Goal: Communication & Community: Participate in discussion

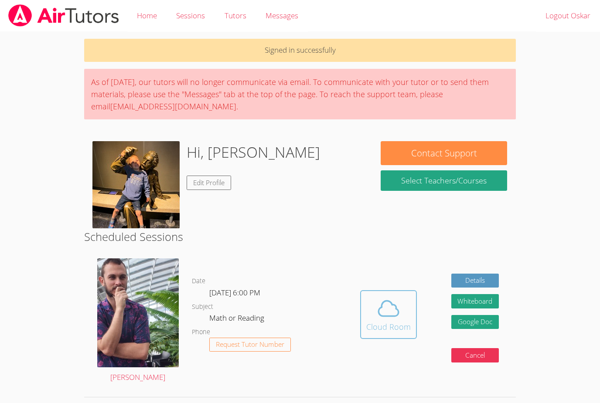
click at [385, 311] on icon at bounding box center [388, 308] width 24 height 24
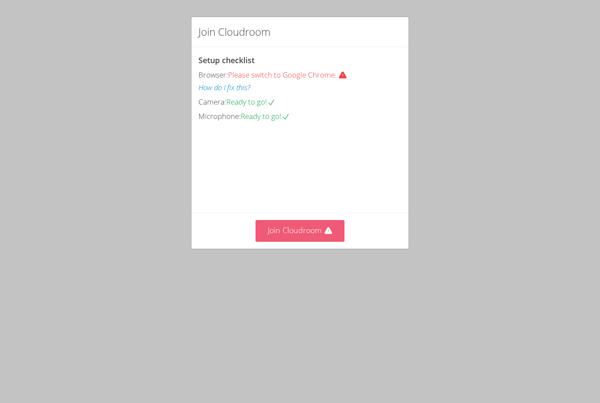
click at [298, 195] on video at bounding box center [263, 161] width 131 height 65
click at [304, 241] on button "Join Cloudroom" at bounding box center [299, 230] width 89 height 21
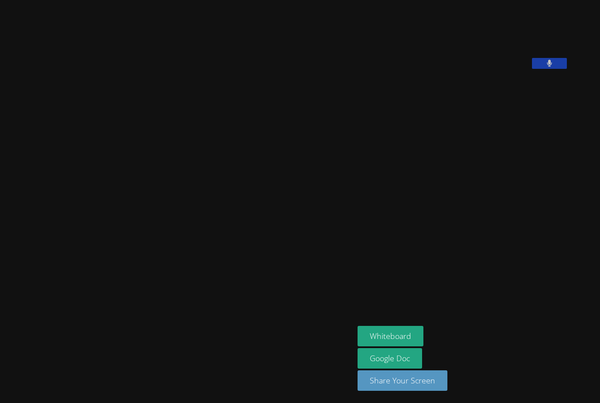
click at [488, 69] on video at bounding box center [422, 35] width 131 height 65
click at [549, 67] on icon at bounding box center [549, 63] width 6 height 7
click at [549, 67] on icon at bounding box center [548, 63] width 9 height 7
click at [549, 67] on icon at bounding box center [548, 63] width 5 height 7
click at [549, 67] on icon at bounding box center [548, 63] width 9 height 7
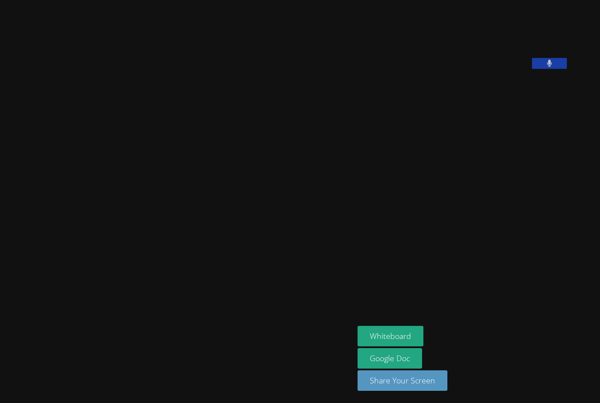
click at [550, 69] on button at bounding box center [549, 63] width 35 height 11
click at [547, 67] on icon at bounding box center [548, 63] width 9 height 7
click at [550, 71] on div at bounding box center [549, 64] width 35 height 13
click at [550, 73] on div "Oskar Markin" at bounding box center [462, 37] width 211 height 69
drag, startPoint x: 550, startPoint y: 124, endPoint x: 549, endPoint y: 106, distance: 18.3
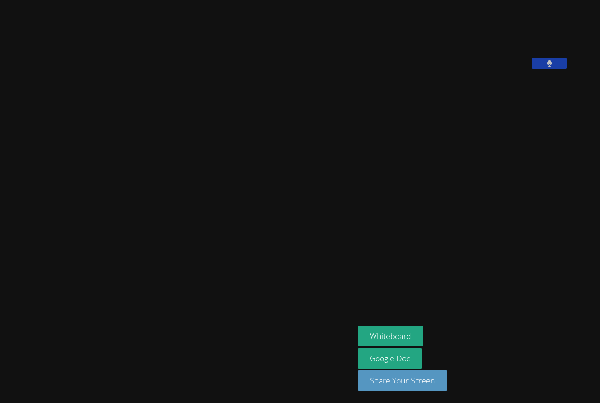
click at [549, 73] on div "Oskar Markin" at bounding box center [462, 37] width 211 height 69
drag, startPoint x: 549, startPoint y: 106, endPoint x: 551, endPoint y: 115, distance: 9.7
click at [551, 73] on div "Oskar Markin" at bounding box center [462, 37] width 211 height 69
drag, startPoint x: 551, startPoint y: 115, endPoint x: 556, endPoint y: 130, distance: 15.4
click at [556, 131] on aside "Oskar Markin Whiteboard Google Doc Share Your Screen" at bounding box center [463, 201] width 218 height 403
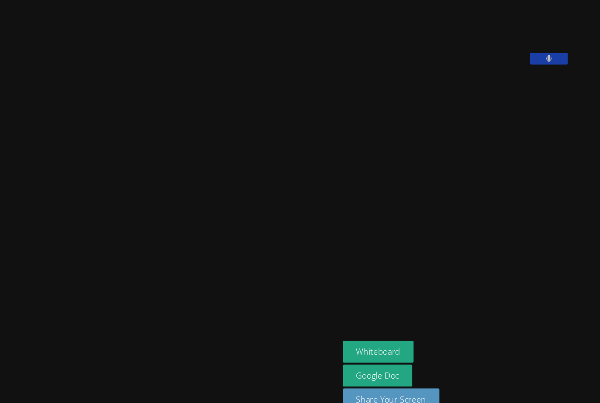
drag, startPoint x: 517, startPoint y: 122, endPoint x: 505, endPoint y: 112, distance: 15.5
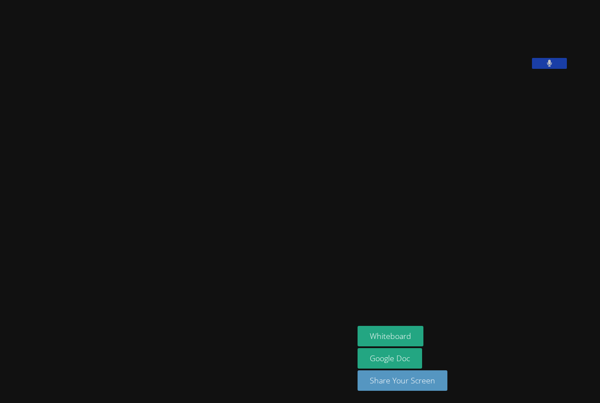
scroll to position [1, 0]
drag, startPoint x: 120, startPoint y: 380, endPoint x: 193, endPoint y: 293, distance: 112.6
click at [194, 292] on div "[PERSON_NAME]" at bounding box center [176, 201] width 347 height 396
click at [599, 326] on html "Zachary D'Esposito Oskar Markin Whiteboard Google Doc Share Your Screen" at bounding box center [300, 201] width 600 height 403
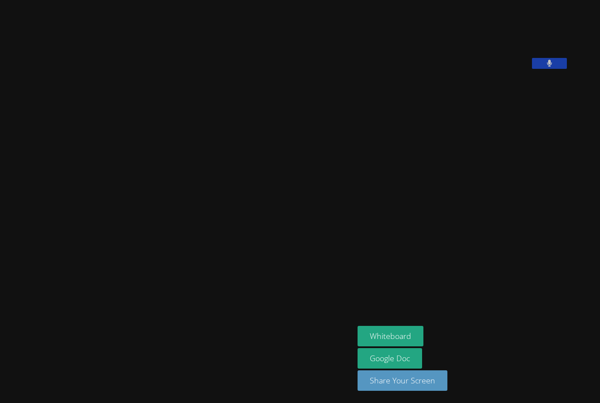
click at [572, 326] on aside "Oskar Markin Whiteboard Google Doc Share Your Screen" at bounding box center [463, 201] width 218 height 403
click at [116, 195] on video at bounding box center [177, 184] width 131 height 195
click at [112, 163] on video at bounding box center [177, 184] width 131 height 195
click at [423, 346] on button "Whiteboard" at bounding box center [390, 336] width 66 height 20
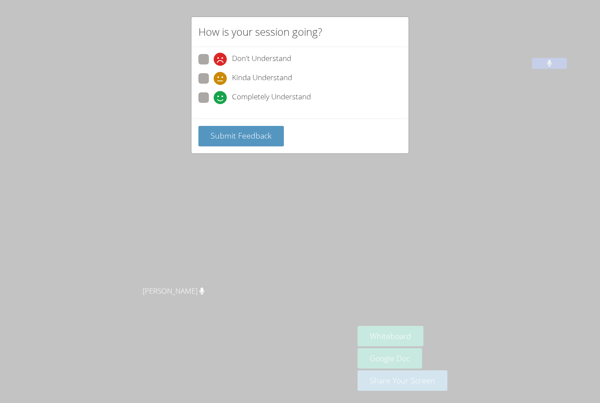
click at [213, 104] on span at bounding box center [213, 104] width 0 height 0
click at [213, 98] on input "Completely Understand" at bounding box center [216, 95] width 7 height 7
radio input "true"
click at [268, 131] on span "Submit Feedback" at bounding box center [240, 135] width 61 height 10
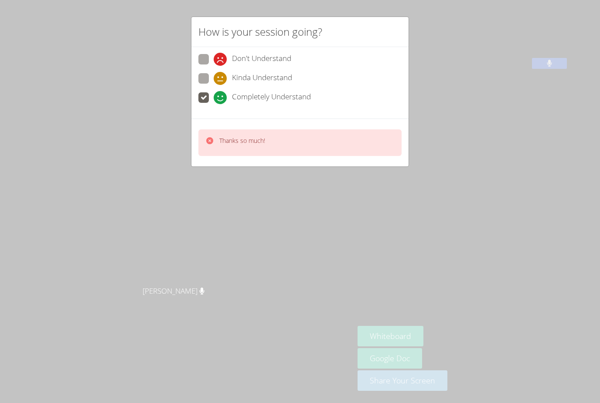
click at [343, 138] on div "Thanks so much!" at bounding box center [299, 142] width 203 height 27
